Goal: Task Accomplishment & Management: Complete application form

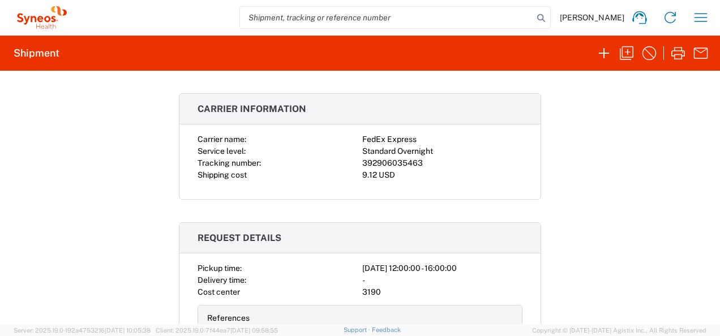
scroll to position [197, 0]
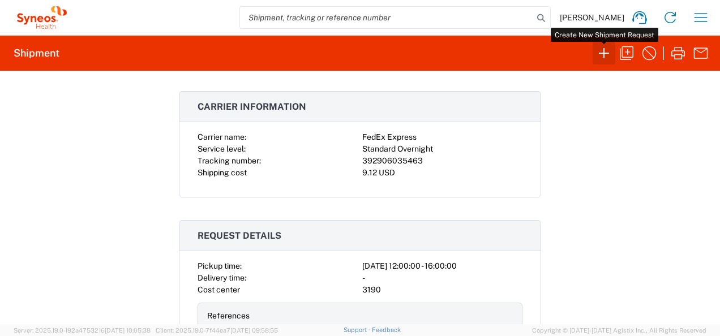
click at [600, 51] on icon "button" at bounding box center [604, 53] width 18 height 18
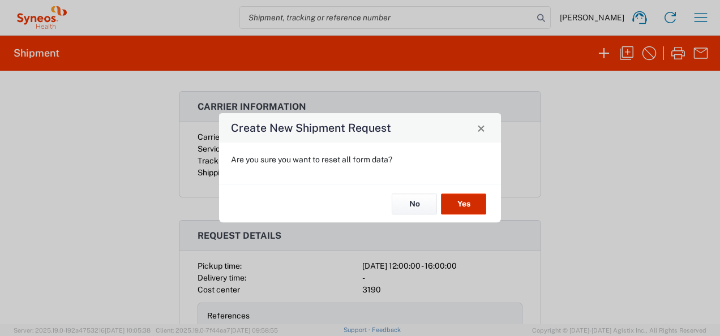
click at [470, 201] on button "Yes" at bounding box center [463, 204] width 45 height 21
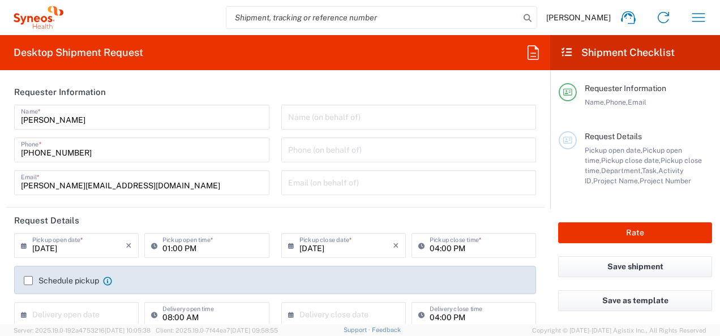
type input "[US_STATE]"
type input "[GEOGRAPHIC_DATA]"
type input "3190"
type input "[PERSON_NAME] Rsrch Grp ([GEOGRAPHIC_DATA]) In"
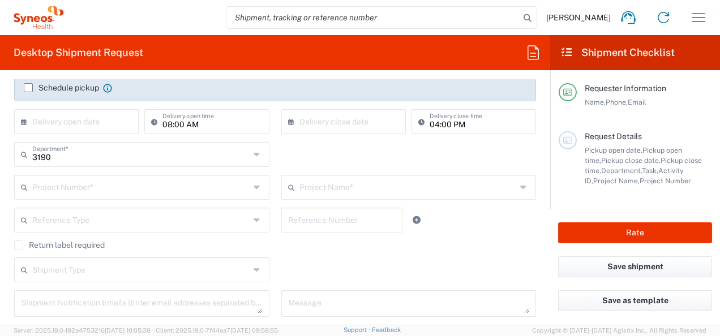
scroll to position [200, 0]
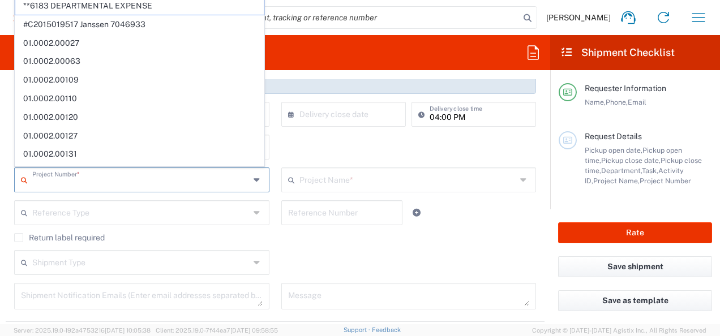
click at [172, 181] on input "text" at bounding box center [140, 179] width 217 height 20
type input "0"
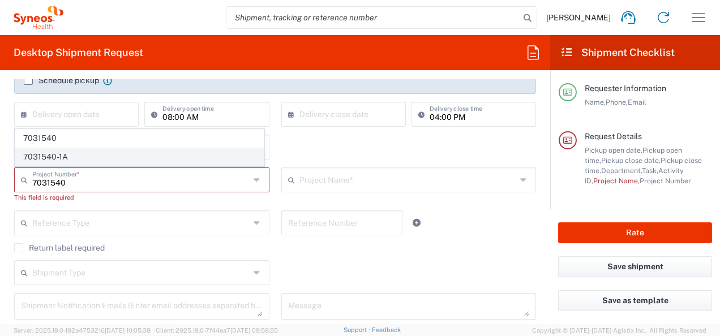
click at [155, 157] on span "7031540-1A" at bounding box center [139, 157] width 248 height 18
type input "7031540-1A"
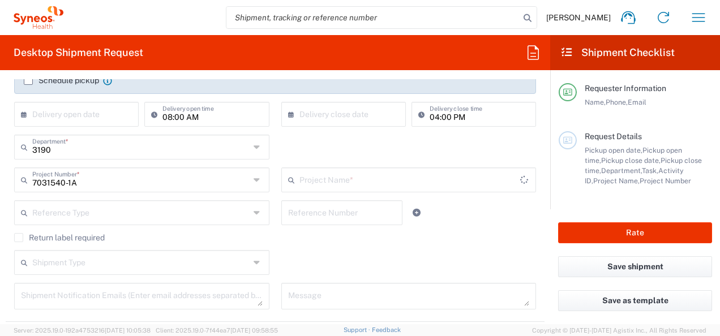
type input "802-SYN-065A"
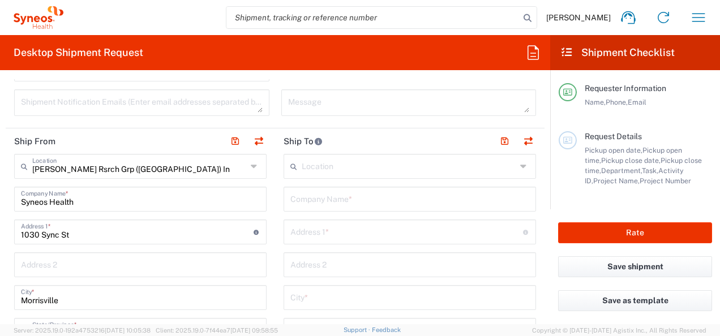
scroll to position [392, 0]
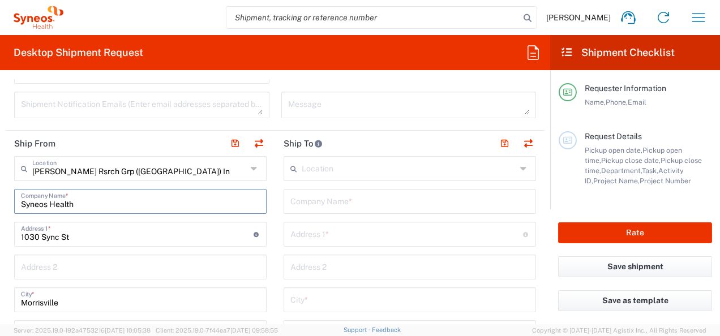
click at [124, 205] on input "Syneos Health" at bounding box center [140, 201] width 239 height 20
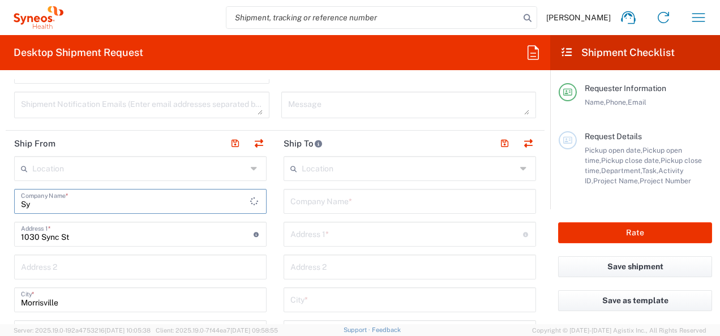
type input "S"
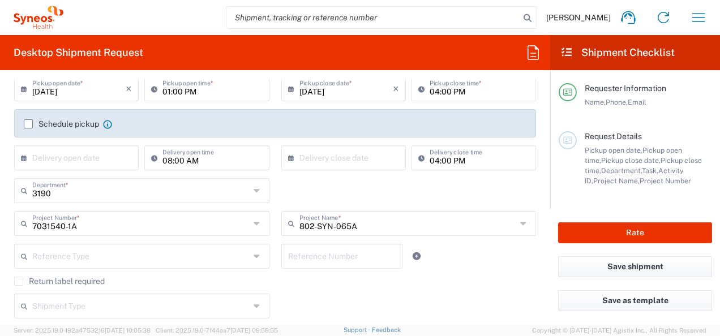
scroll to position [138, 0]
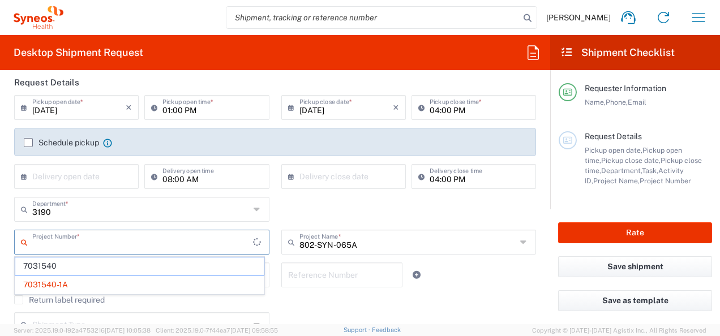
click at [211, 248] on input "text" at bounding box center [142, 241] width 221 height 20
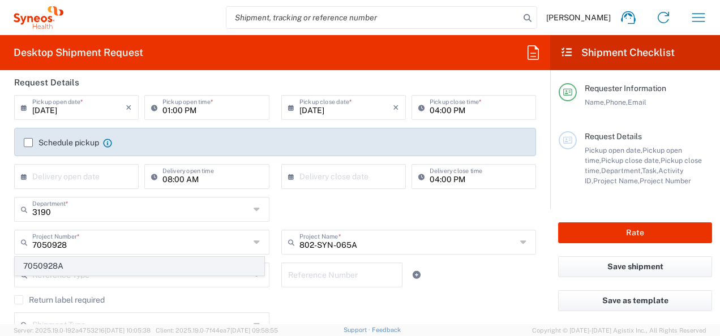
click at [149, 259] on span "7050928A" at bounding box center [139, 266] width 248 height 18
type input "7050928A"
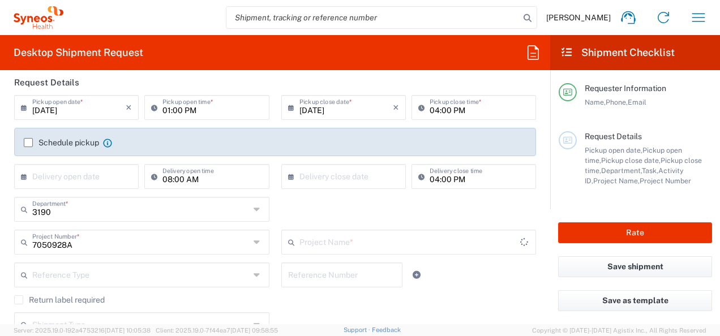
type input "802-IMS-001A"
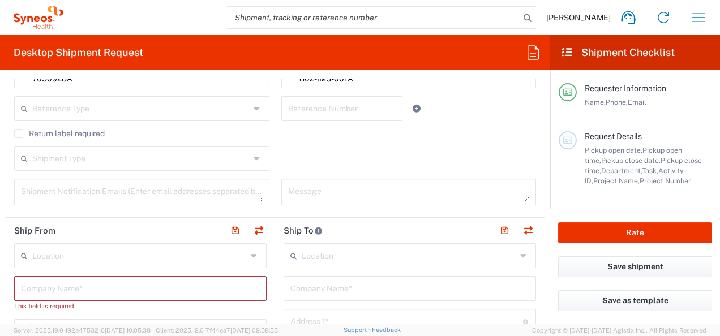
scroll to position [348, 0]
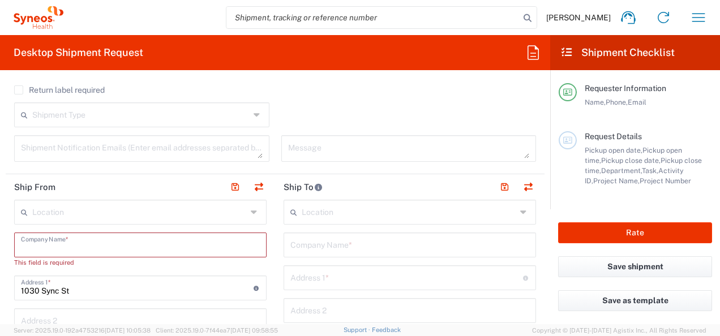
click at [203, 243] on input "text" at bounding box center [140, 244] width 239 height 20
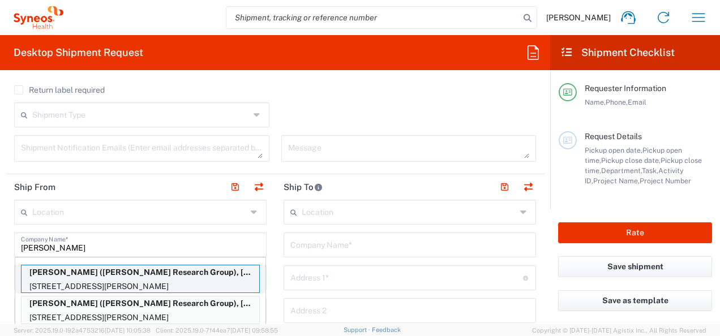
click at [166, 273] on p "[PERSON_NAME] ([PERSON_NAME] Research Group), [PERSON_NAME][EMAIL_ADDRESS][PERS…" at bounding box center [141, 272] width 238 height 14
type input "[PERSON_NAME]"
type input "[STREET_ADDRESS][PERSON_NAME]"
type input "[PERSON_NAME]"
type input "[US_STATE]"
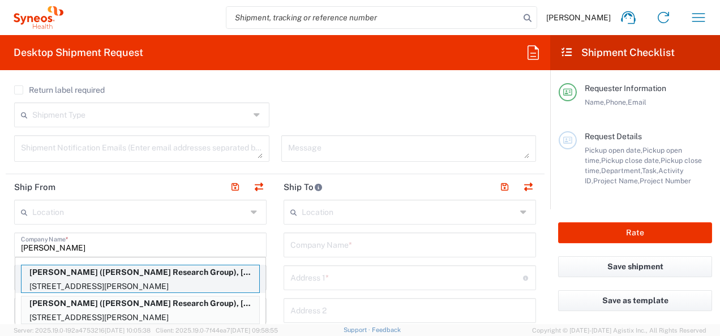
type input "50131"
type input "[PERSON_NAME] Research Group"
type input "[PHONE_NUMBER]"
type input "[PERSON_NAME][EMAIL_ADDRESS][PERSON_NAME][DOMAIN_NAME]"
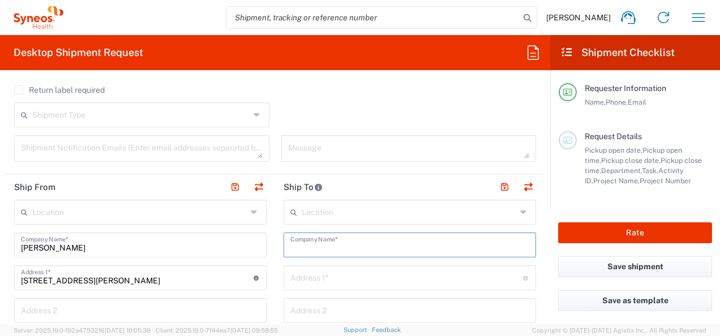
click at [324, 247] on input "text" at bounding box center [409, 244] width 239 height 20
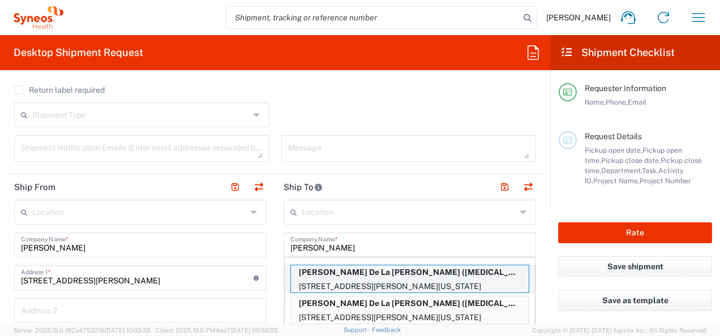
click at [350, 274] on p "[PERSON_NAME] De La [PERSON_NAME] ([MEDICAL_DATA] Research Institute)" at bounding box center [410, 272] width 238 height 14
type input "[PERSON_NAME] De La [PERSON_NAME]"
type input "[STREET_ADDRESS][PERSON_NAME][US_STATE]"
type input "SUITE 6000 FLOOR 6"
type input "DALLAS"
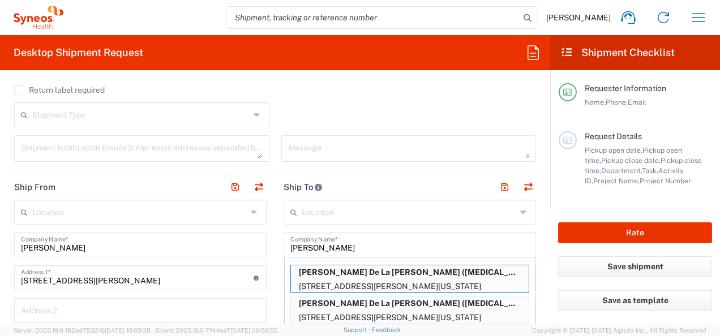
type input "[GEOGRAPHIC_DATA]"
type input "75246"
type input "[MEDICAL_DATA] Research Institute"
type input "[PHONE_NUMBER]"
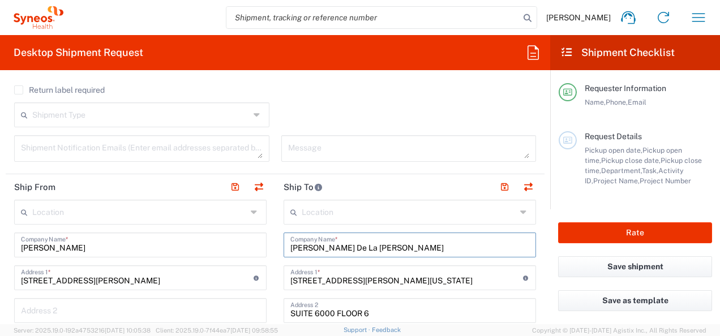
type input "[US_STATE]"
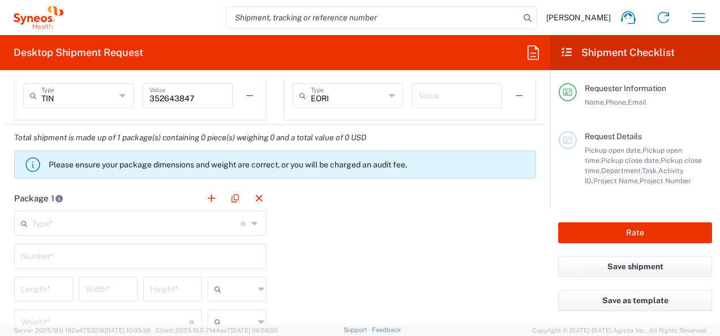
scroll to position [904, 0]
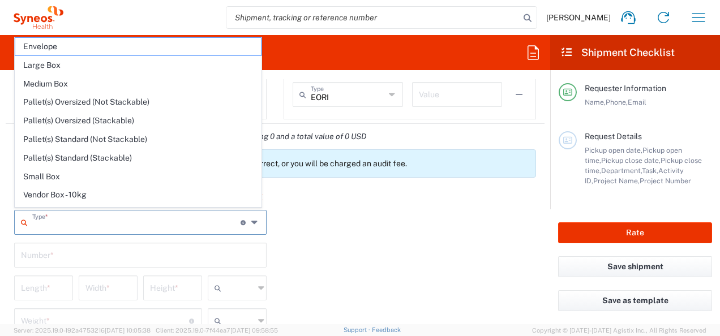
click at [136, 216] on input "text" at bounding box center [136, 222] width 208 height 20
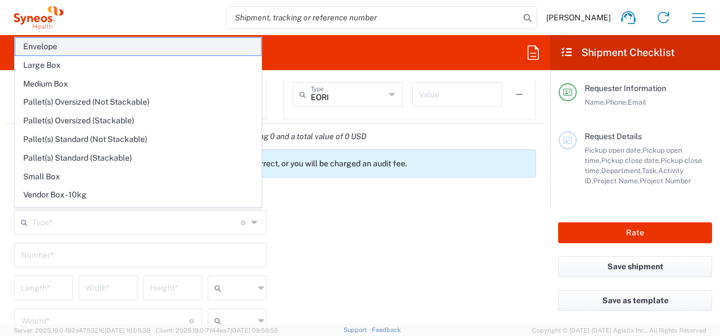
click at [136, 48] on span "Envelope" at bounding box center [138, 47] width 246 height 18
type input "Envelope"
type input "1"
type input "9.5"
type input "12.5"
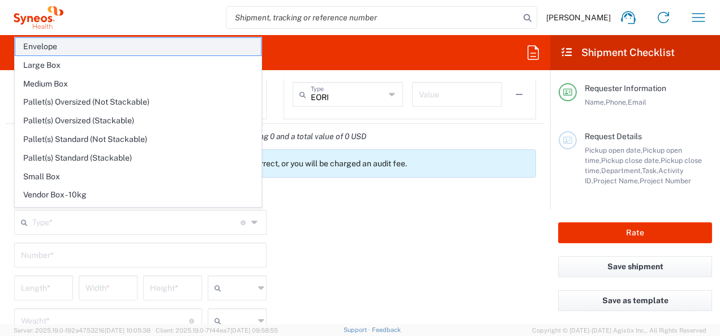
type input "0.25"
type input "in"
type input "0.45"
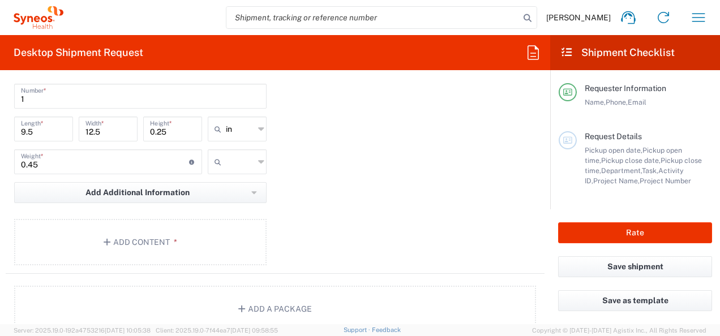
scroll to position [1063, 0]
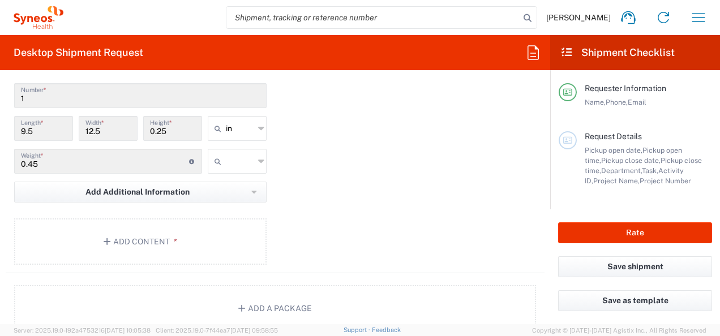
click at [258, 153] on icon at bounding box center [261, 161] width 6 height 18
click at [238, 194] on span "lbs" at bounding box center [232, 203] width 55 height 18
type input "lbs"
click at [170, 240] on span "*" at bounding box center [173, 241] width 7 height 9
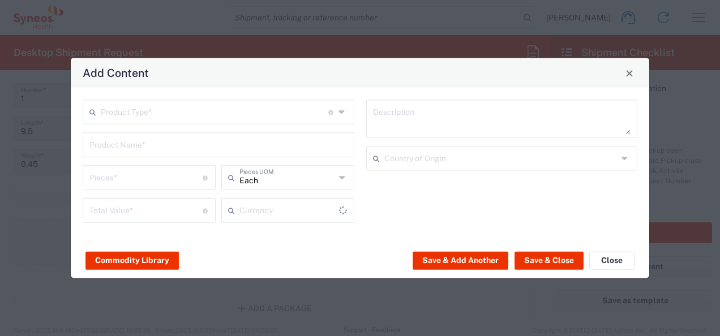
type input "US Dollar"
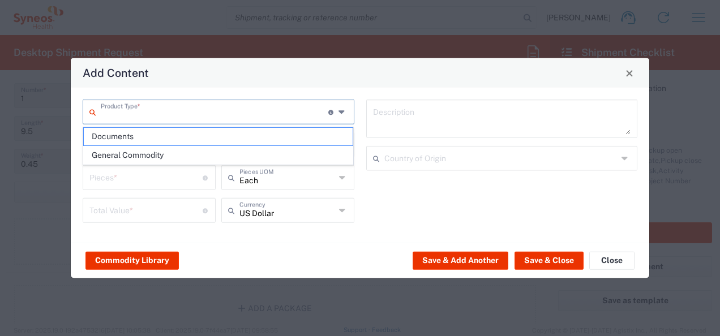
click at [237, 112] on input "text" at bounding box center [214, 111] width 227 height 20
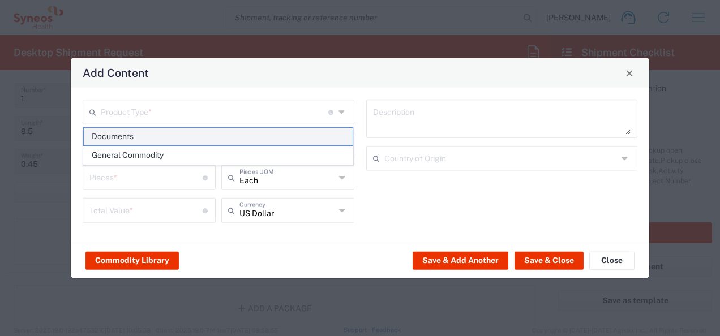
click at [225, 144] on span "Documents" at bounding box center [218, 137] width 269 height 18
type input "Documents"
type input "1"
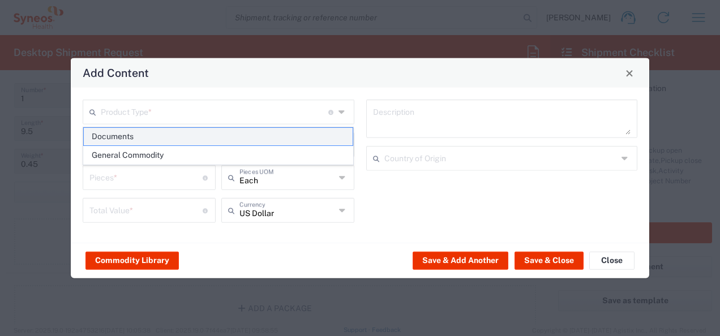
type textarea "Documents"
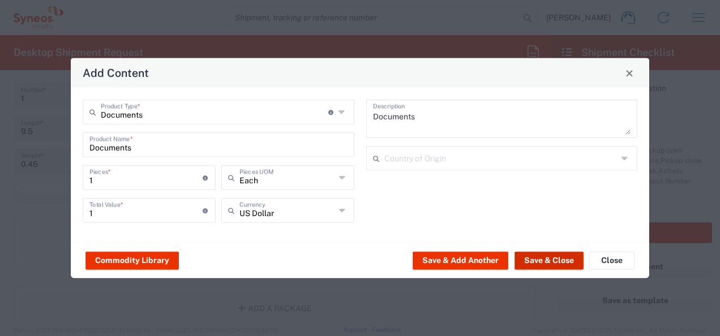
click at [542, 258] on button "Save & Close" at bounding box center [548, 260] width 69 height 18
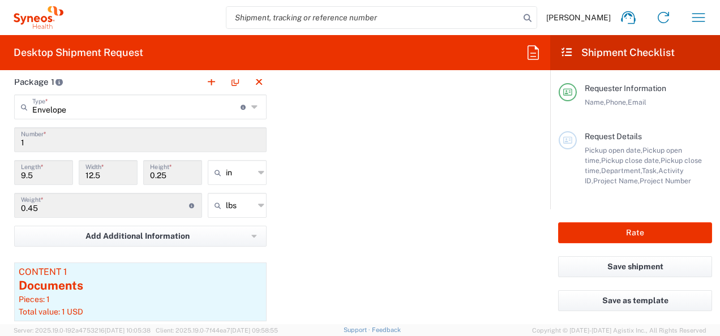
scroll to position [1064, 0]
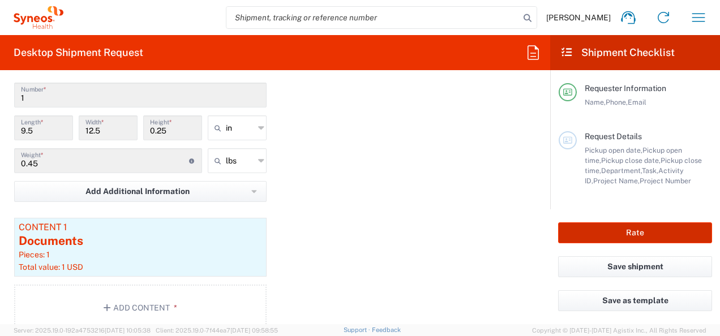
click at [643, 232] on button "Rate" at bounding box center [635, 232] width 154 height 21
type input "7050928A"
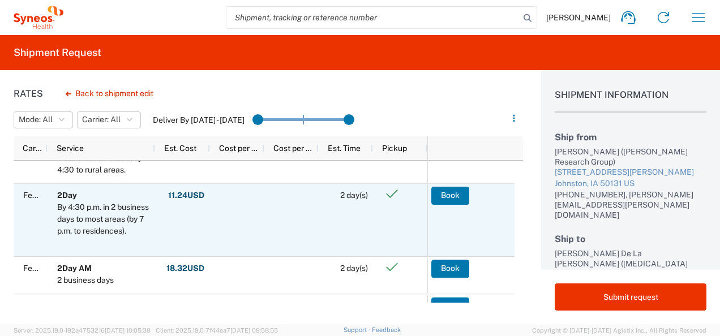
scroll to position [238, 0]
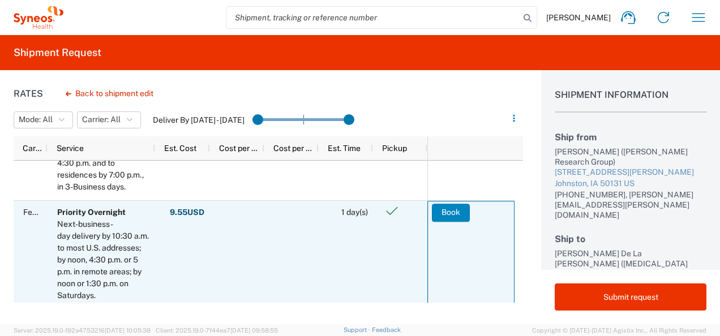
click at [454, 208] on button "Book" at bounding box center [451, 213] width 38 height 18
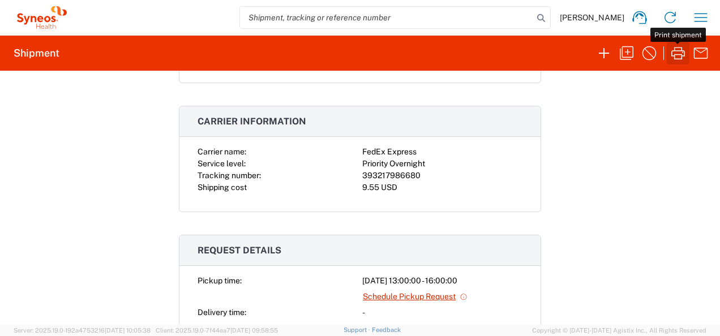
click at [677, 53] on icon "button" at bounding box center [678, 53] width 18 height 18
click at [138, 177] on div "Shipment 56821178 Google Maps Documents Shipping Label Laser Account Print Ship…" at bounding box center [360, 197] width 720 height 253
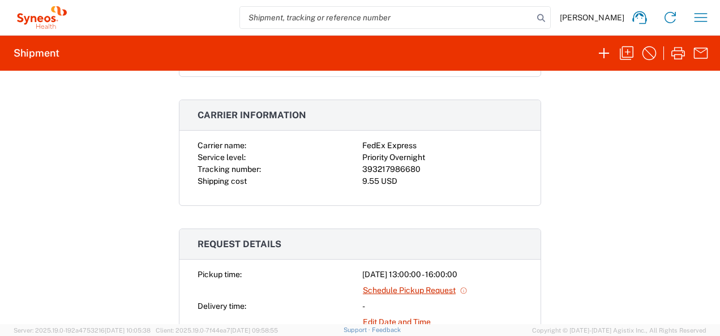
scroll to position [166, 0]
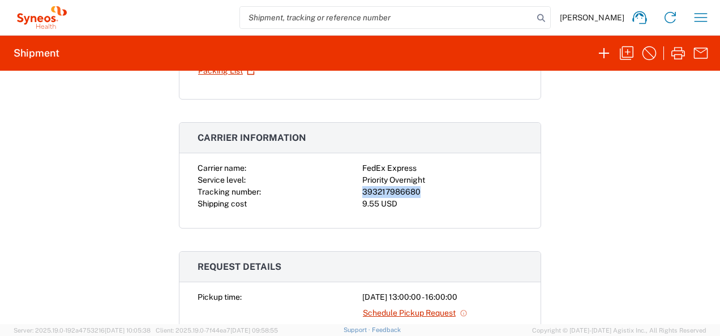
drag, startPoint x: 358, startPoint y: 188, endPoint x: 413, endPoint y: 187, distance: 54.9
click at [413, 187] on div "393217986680" at bounding box center [442, 192] width 160 height 12
copy div "393217986680"
